Goal: Task Accomplishment & Management: Manage account settings

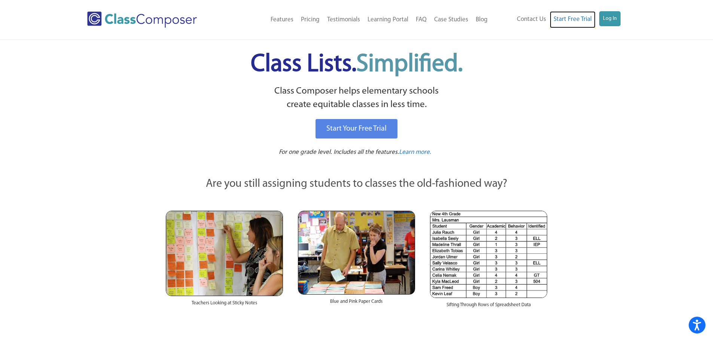
click at [595, 15] on link "Start Free Trial" at bounding box center [573, 19] width 46 height 17
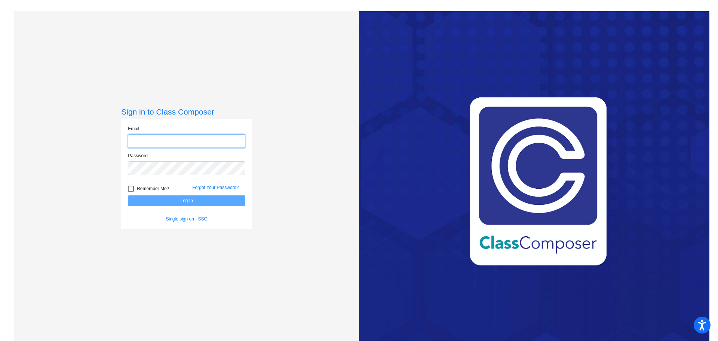
type input "[EMAIL_ADDRESS][DOMAIN_NAME]"
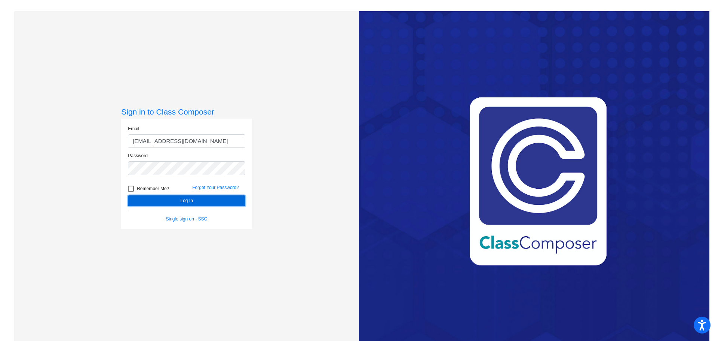
click at [168, 203] on button "Log In" at bounding box center [186, 200] width 117 height 11
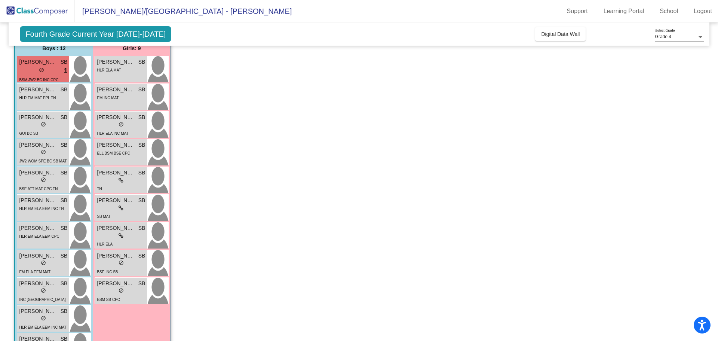
scroll to position [75, 0]
click at [53, 147] on span "[PERSON_NAME] Frame" at bounding box center [37, 144] width 37 height 8
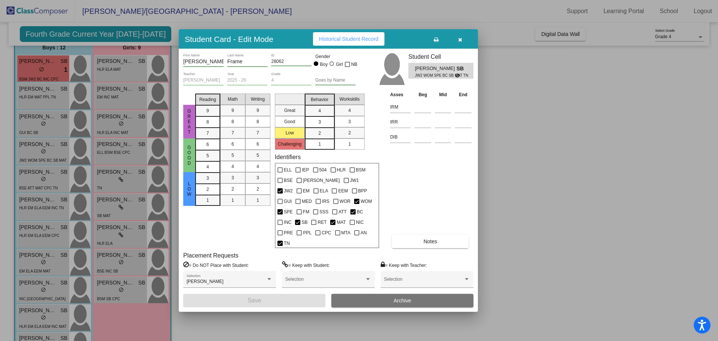
click at [460, 42] on span "button" at bounding box center [460, 39] width 4 height 6
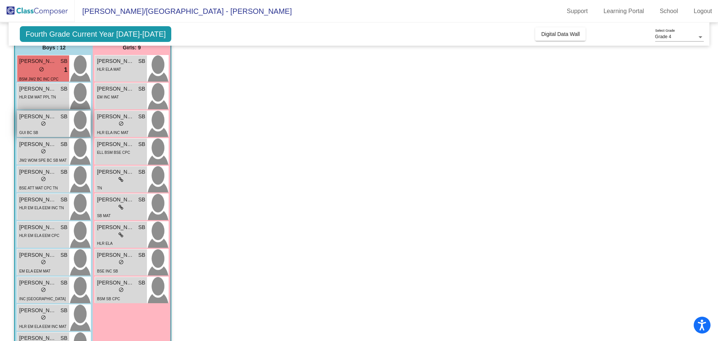
click at [56, 122] on div "lock do_not_disturb_alt" at bounding box center [43, 124] width 48 height 8
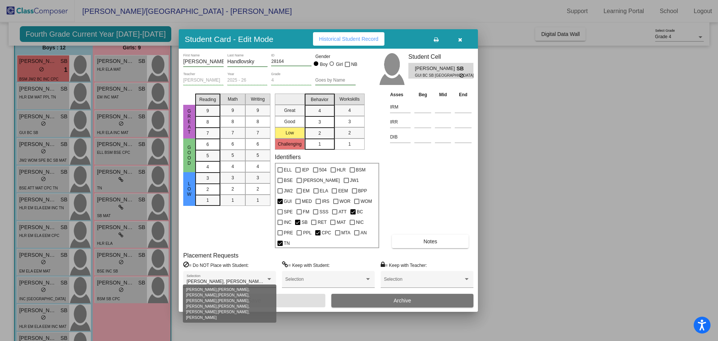
click at [270, 278] on div at bounding box center [269, 279] width 4 height 2
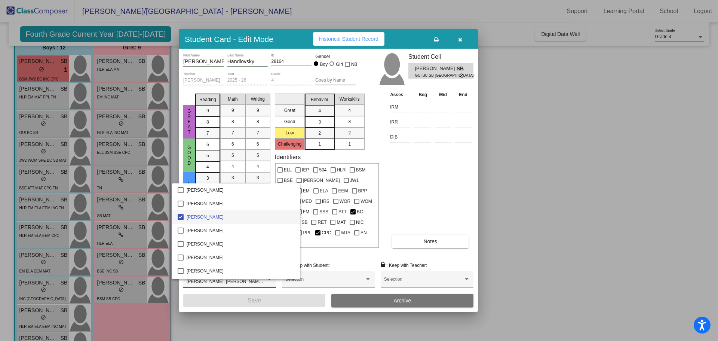
click at [308, 285] on div at bounding box center [359, 170] width 718 height 341
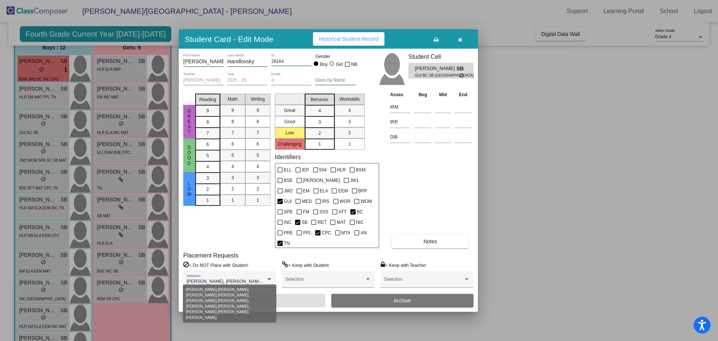
click at [261, 279] on span "[PERSON_NAME], [PERSON_NAME], [PERSON_NAME], [PERSON_NAME], [PERSON_NAME], [PER…" at bounding box center [402, 281] width 431 height 5
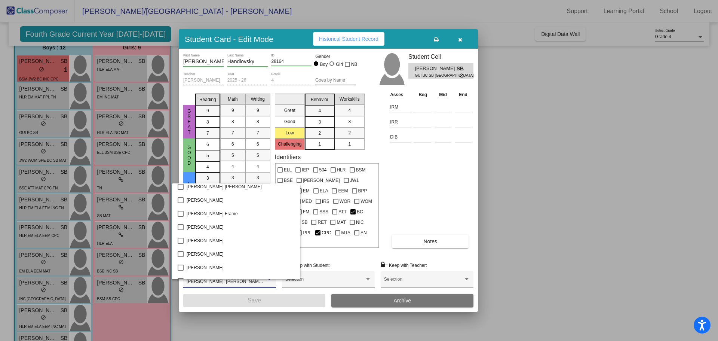
scroll to position [561, 0]
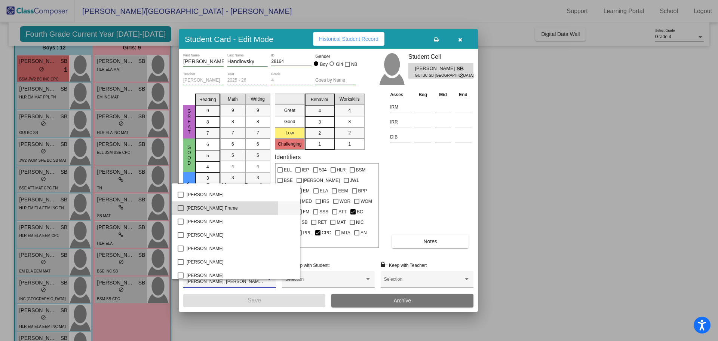
click at [182, 207] on mat-pseudo-checkbox at bounding box center [181, 208] width 6 height 6
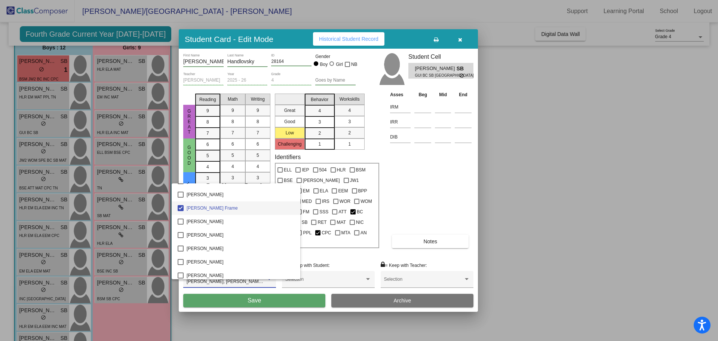
click at [261, 293] on div at bounding box center [359, 170] width 718 height 341
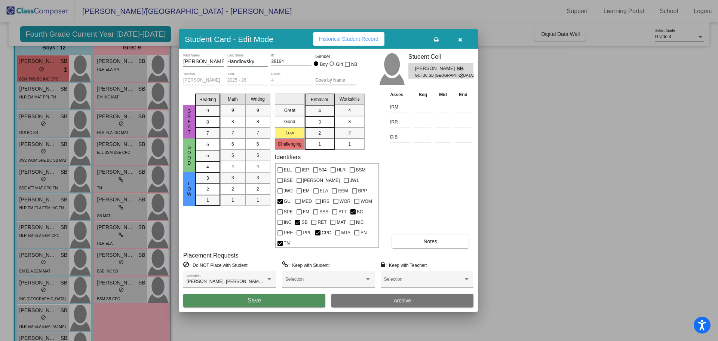
click at [261, 297] on span "Save" at bounding box center [254, 300] width 13 height 6
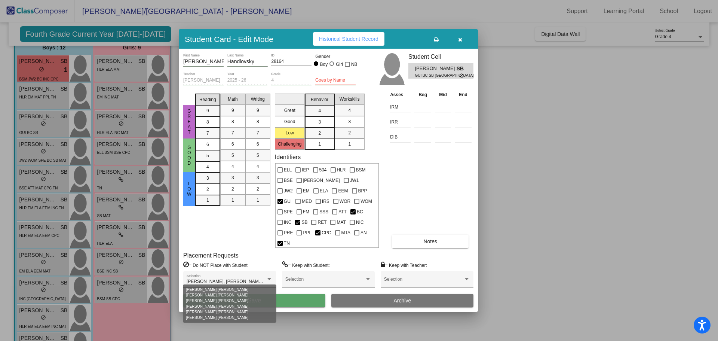
click at [258, 279] on span "[PERSON_NAME], [PERSON_NAME], [PERSON_NAME], [PERSON_NAME], [PERSON_NAME], [PER…" at bounding box center [422, 281] width 471 height 5
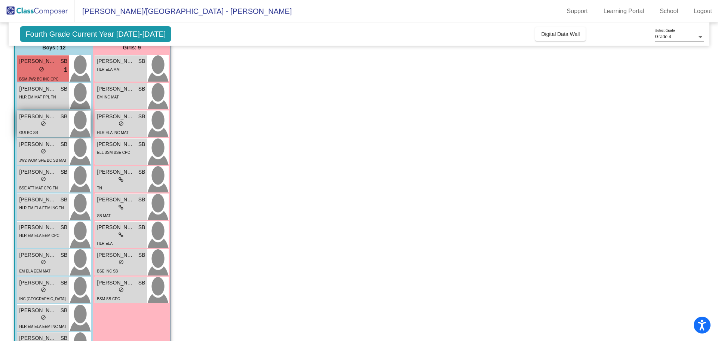
click at [52, 127] on div "lock do_not_disturb_alt" at bounding box center [43, 124] width 48 height 8
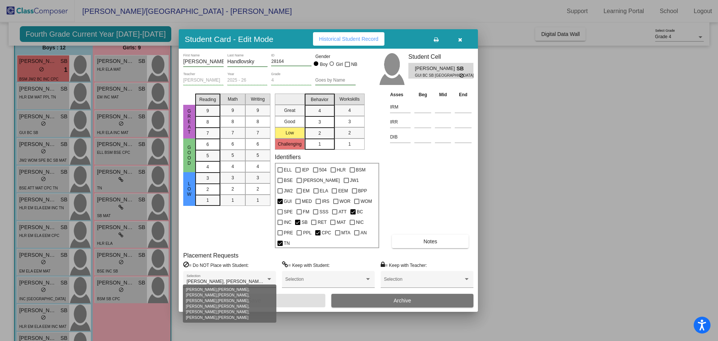
click at [241, 279] on span "[PERSON_NAME], [PERSON_NAME], [PERSON_NAME], [PERSON_NAME], [PERSON_NAME], [PER…" at bounding box center [422, 281] width 471 height 5
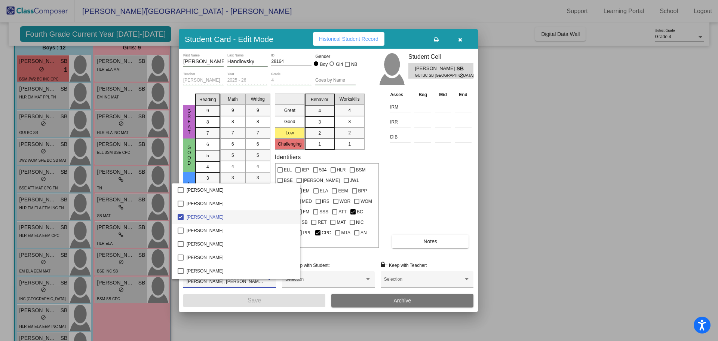
click at [320, 250] on div at bounding box center [359, 170] width 718 height 341
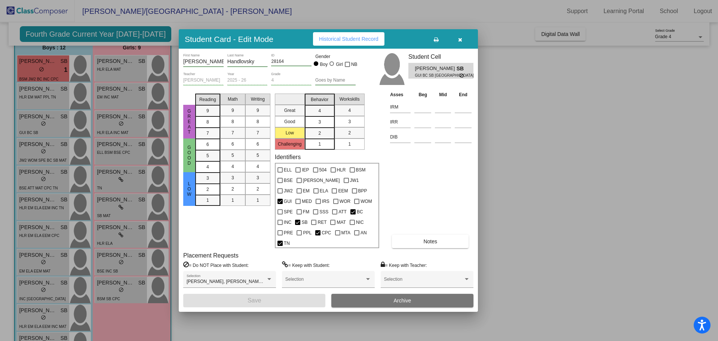
click at [301, 316] on div at bounding box center [359, 170] width 718 height 341
